Goal: Information Seeking & Learning: Learn about a topic

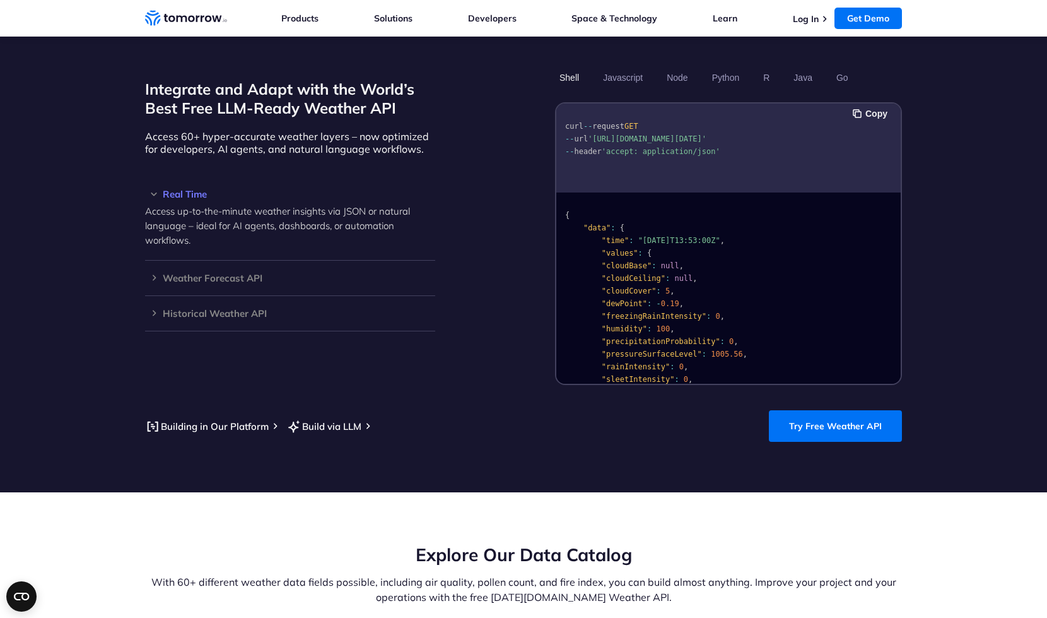
scroll to position [1073, 0]
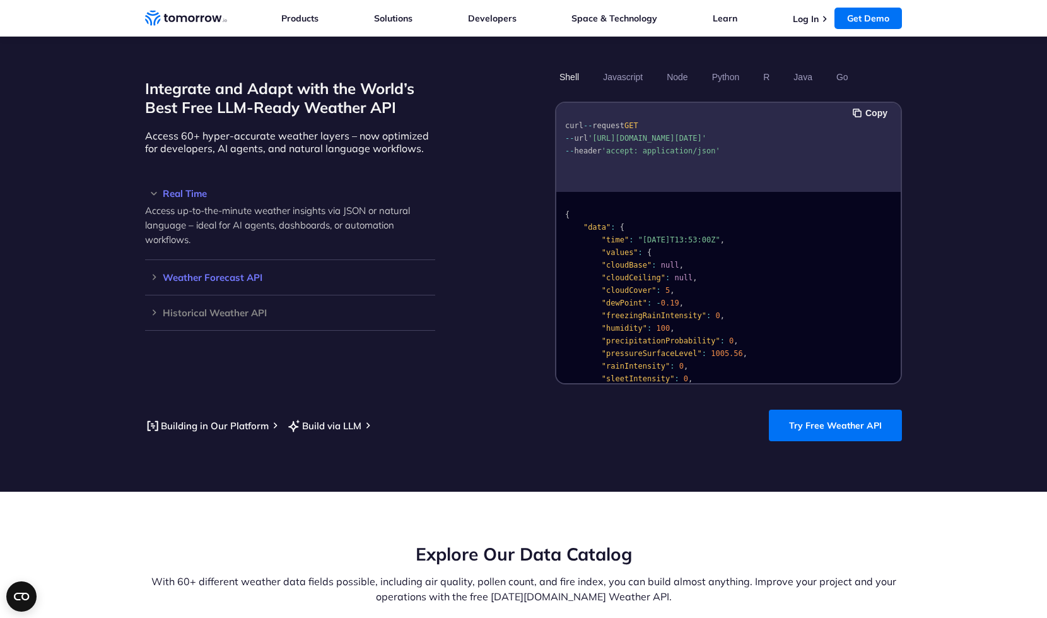
click at [247, 269] on div "Weather Forecast API Access ultra-accurate, hyperlocal data up to 14 days in th…" at bounding box center [290, 277] width 290 height 35
click at [215, 273] on h3 "Weather Forecast API" at bounding box center [290, 277] width 290 height 9
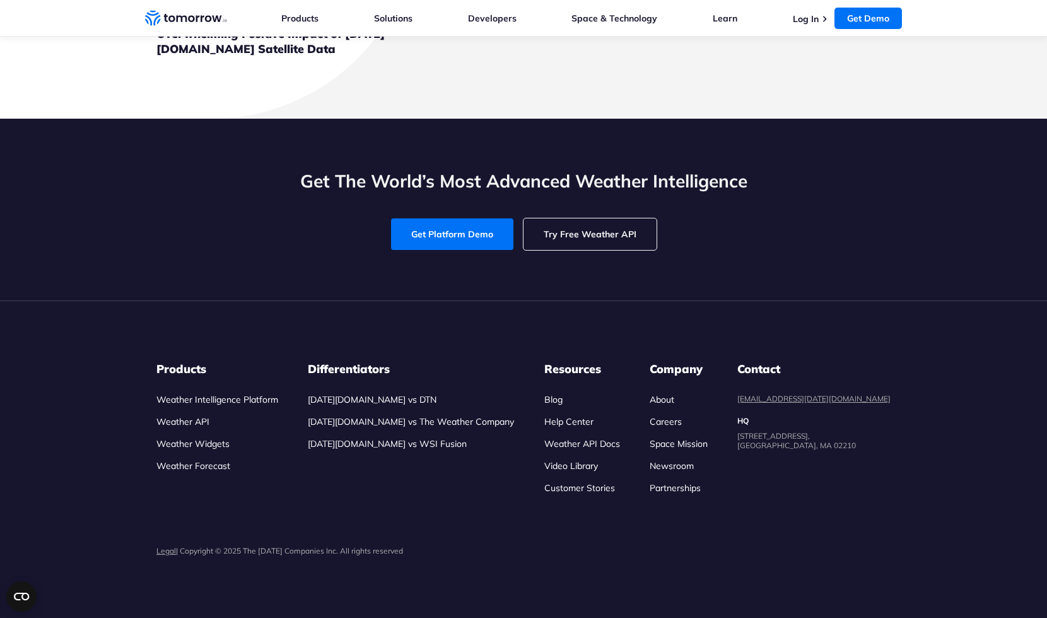
scroll to position [4796, 0]
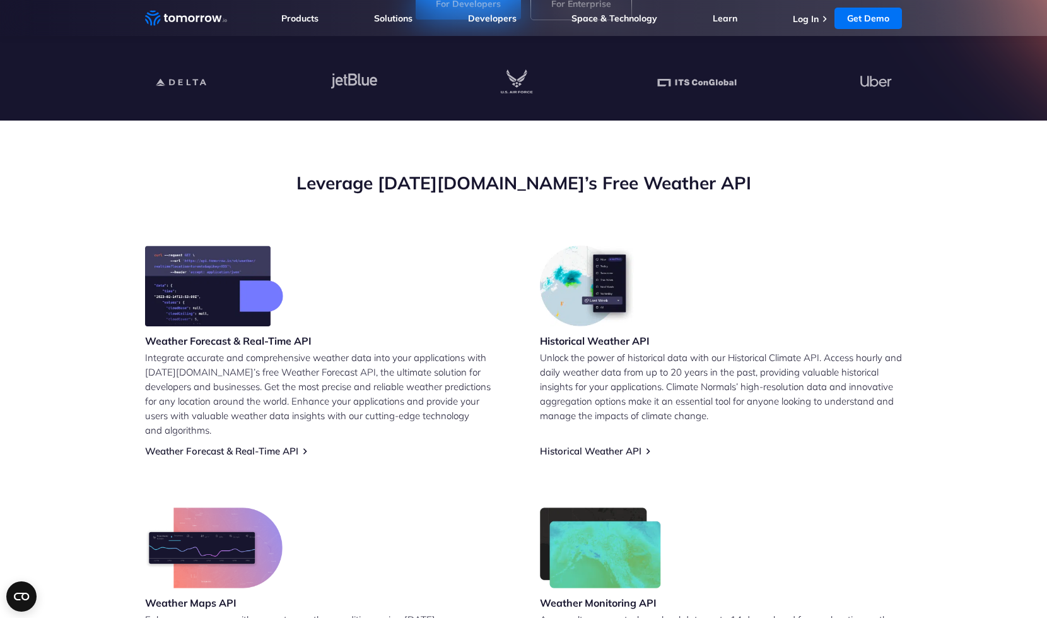
scroll to position [38, 0]
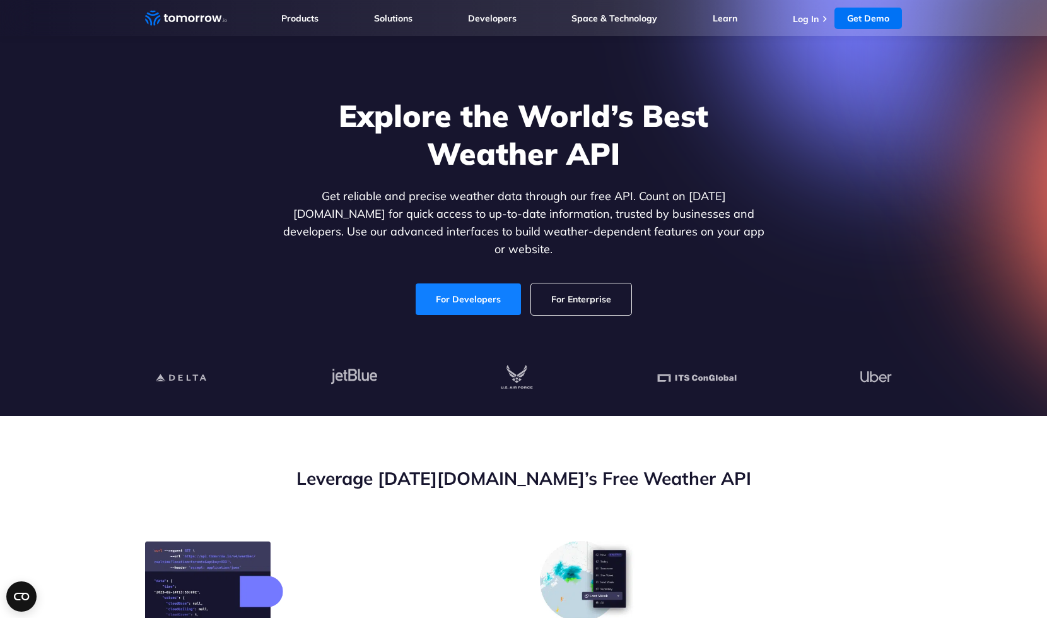
click at [457, 286] on link "For Developers" at bounding box center [468, 299] width 105 height 32
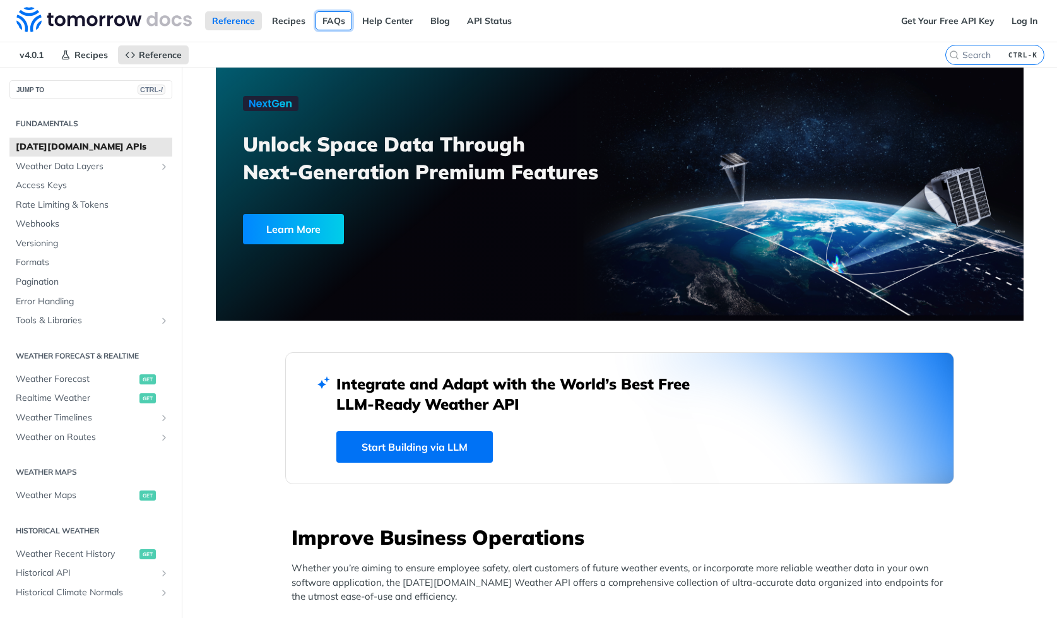
click at [333, 23] on link "FAQs" at bounding box center [333, 20] width 37 height 19
click at [65, 207] on span "Rate Limiting & Tokens" at bounding box center [92, 205] width 153 height 13
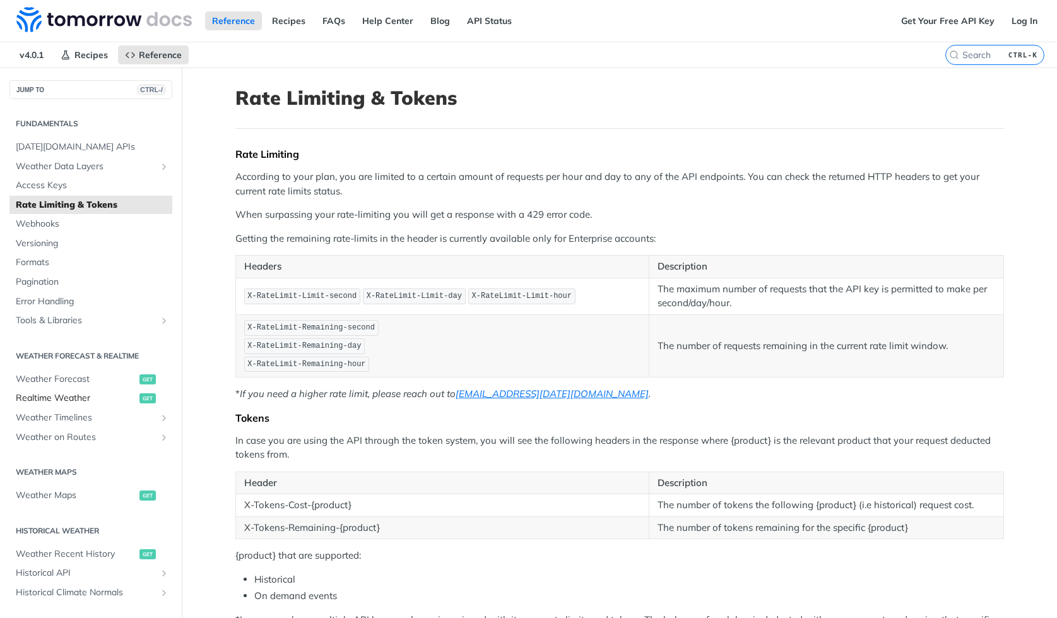
click at [68, 395] on span "Realtime Weather" at bounding box center [76, 398] width 121 height 13
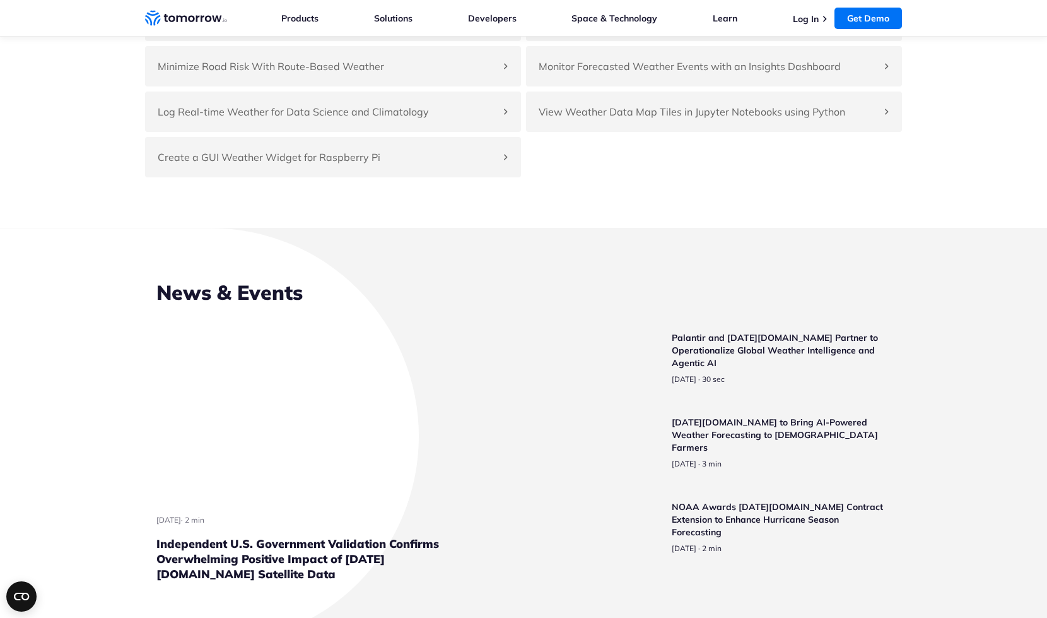
scroll to position [2966, 0]
